Goal: Find specific page/section: Find specific page/section

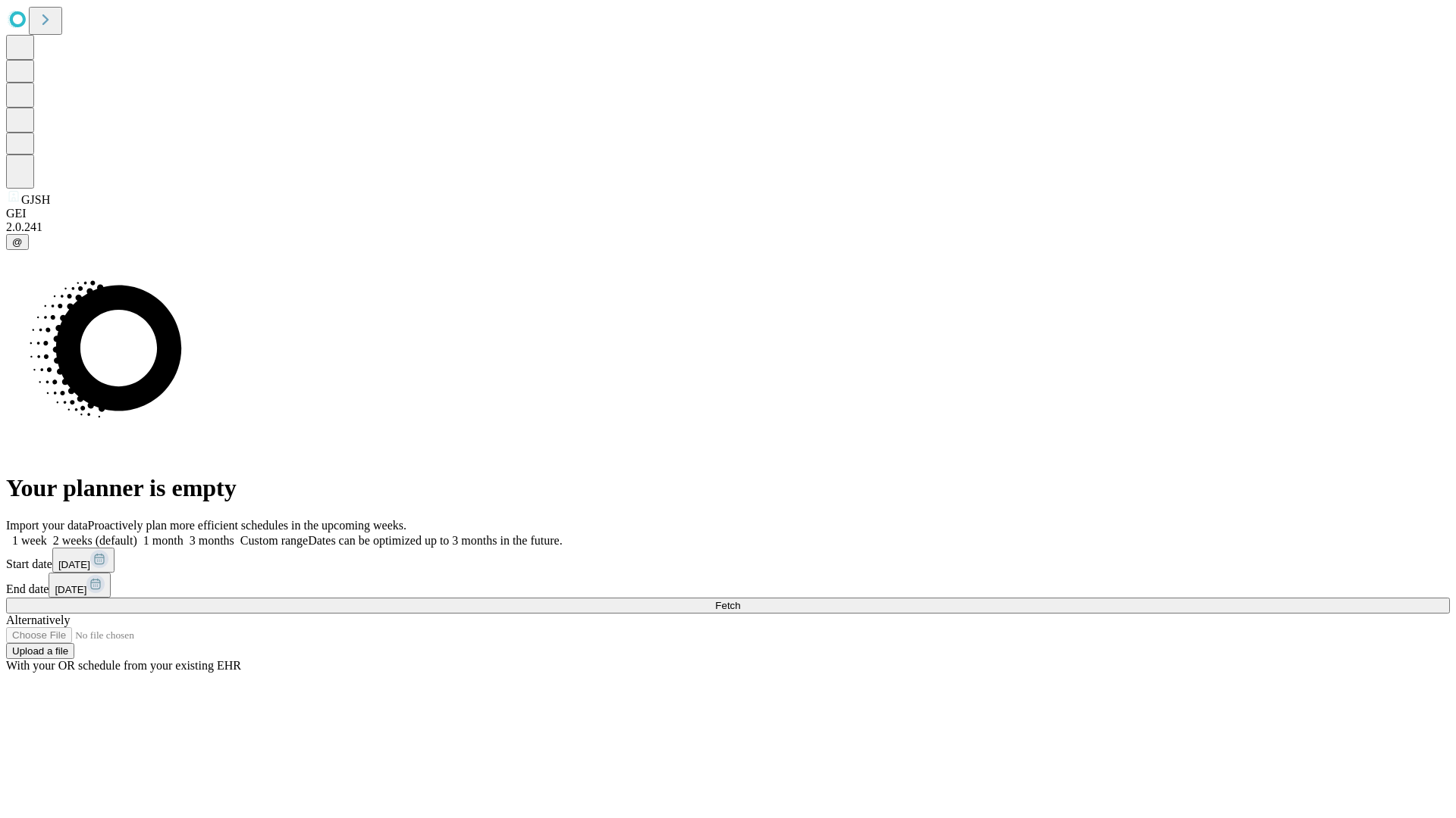
click at [740, 601] on span "Fetch" at bounding box center [727, 606] width 25 height 11
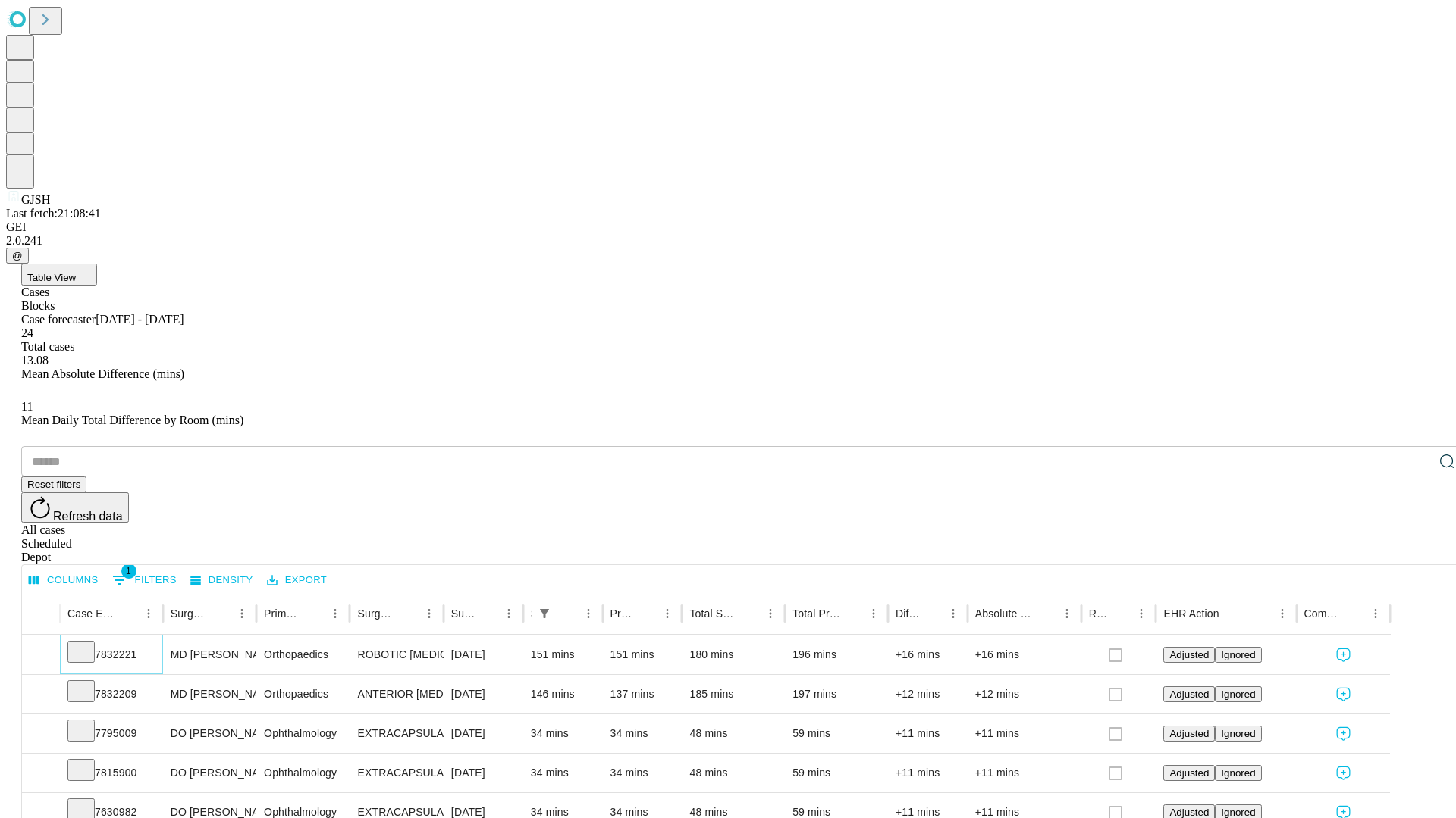
click at [89, 643] on icon at bounding box center [81, 650] width 15 height 15
